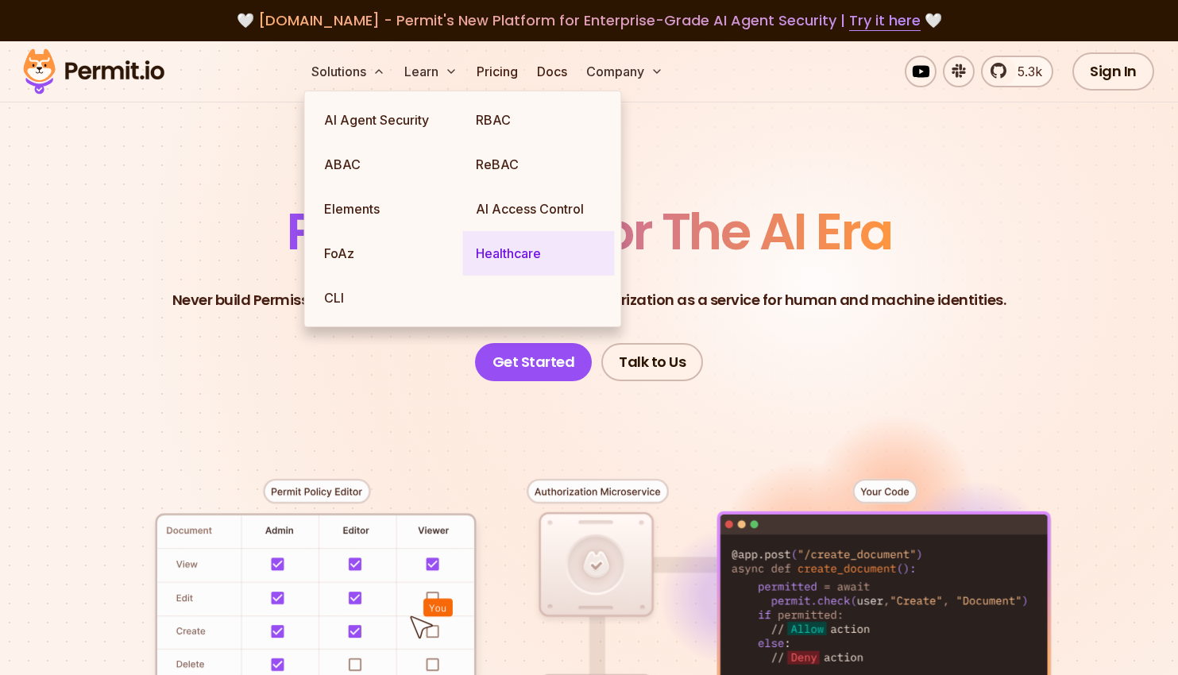
click at [507, 247] on link "Healthcare" at bounding box center [539, 253] width 152 height 44
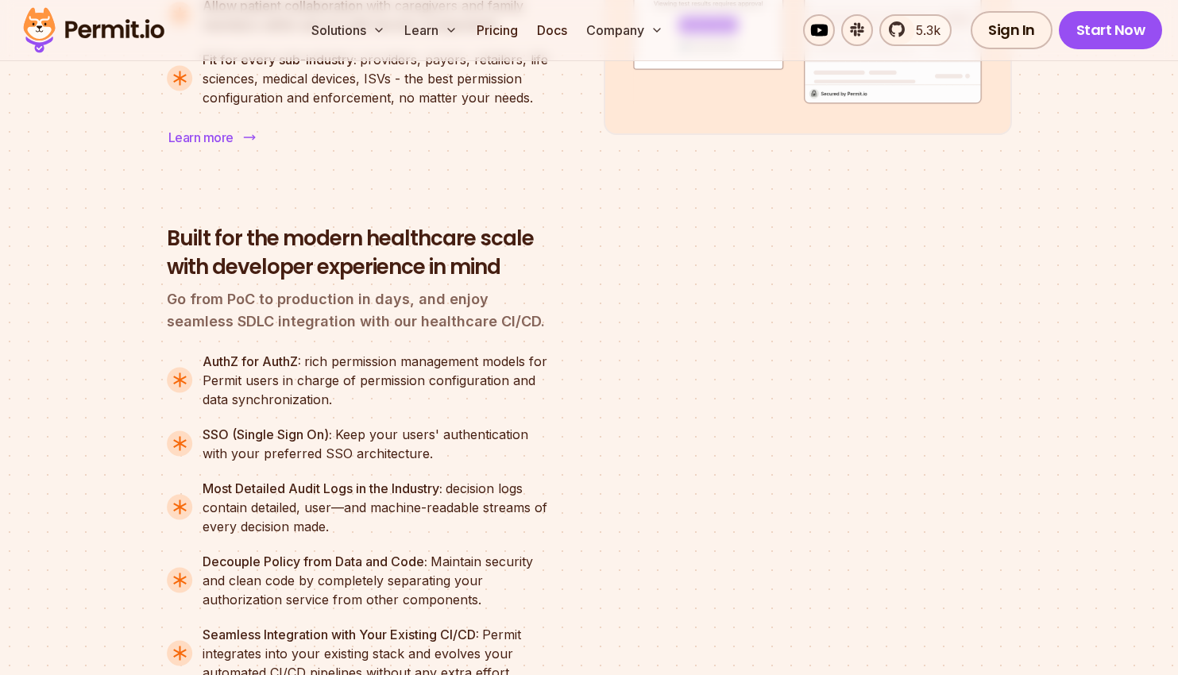
scroll to position [2287, 0]
